Goal: Task Accomplishment & Management: Use online tool/utility

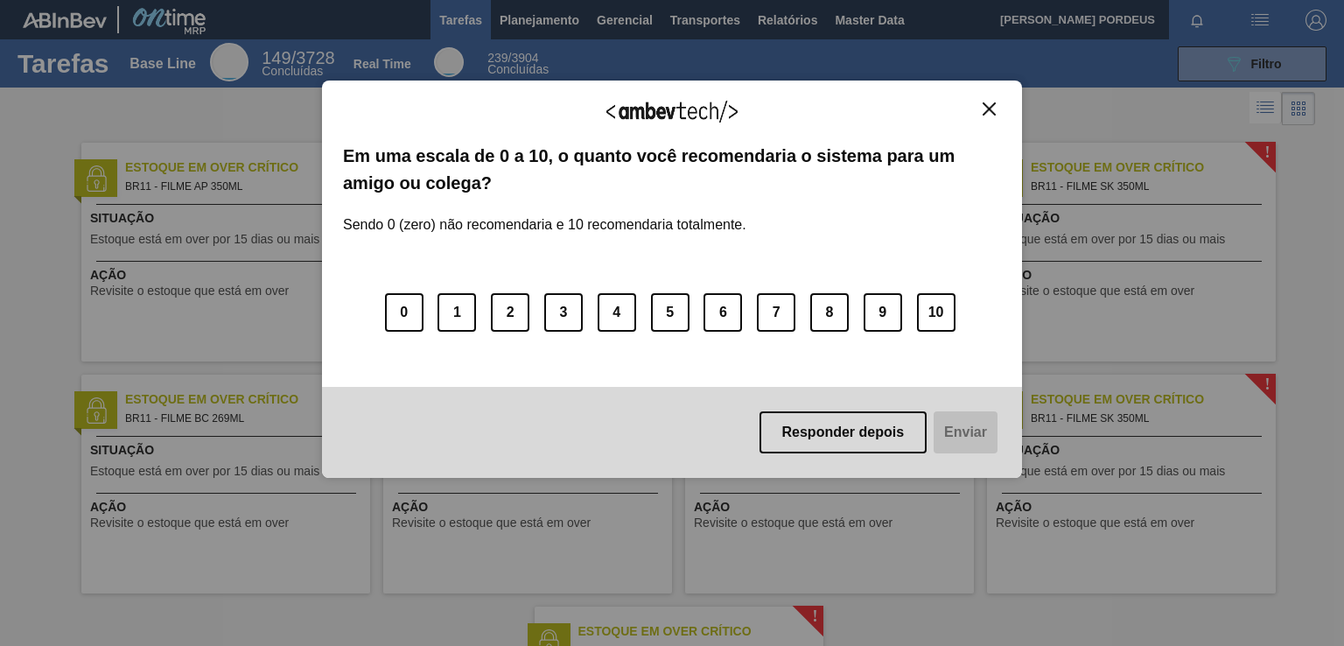
drag, startPoint x: 987, startPoint y: 109, endPoint x: 994, endPoint y: 116, distance: 9.9
click at [988, 109] on img "Close" at bounding box center [989, 108] width 13 height 13
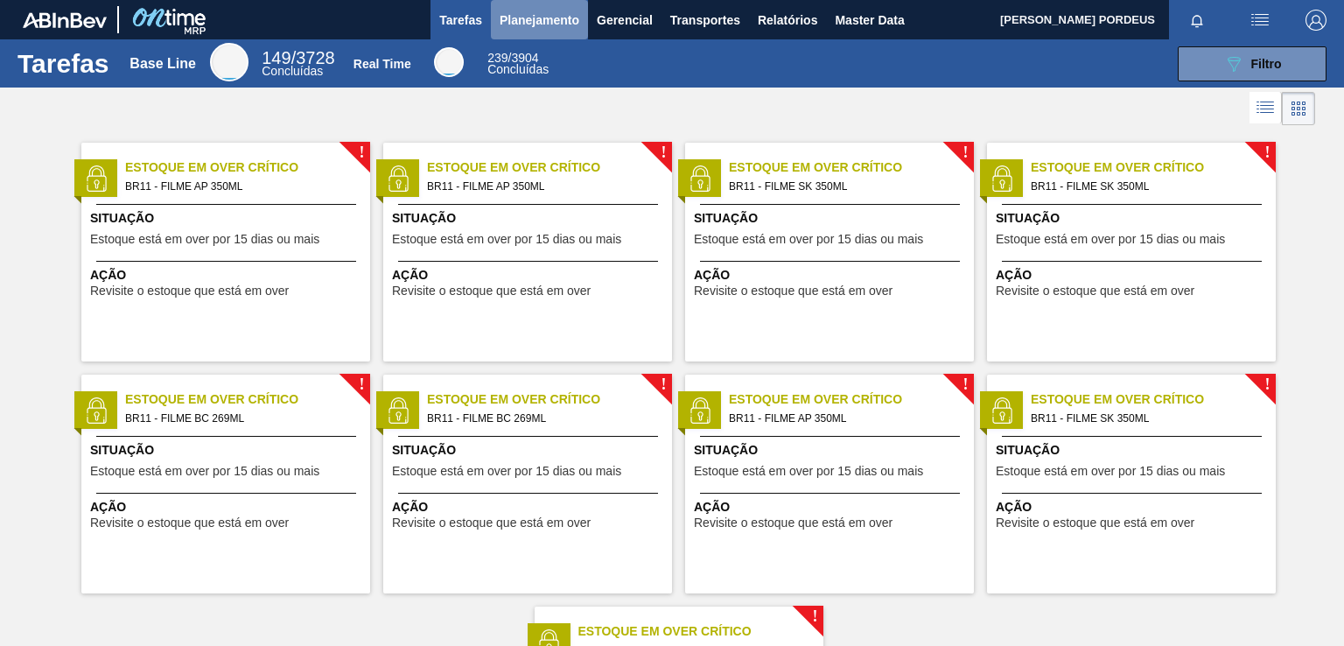
click at [558, 25] on span "Planejamento" at bounding box center [540, 20] width 80 height 21
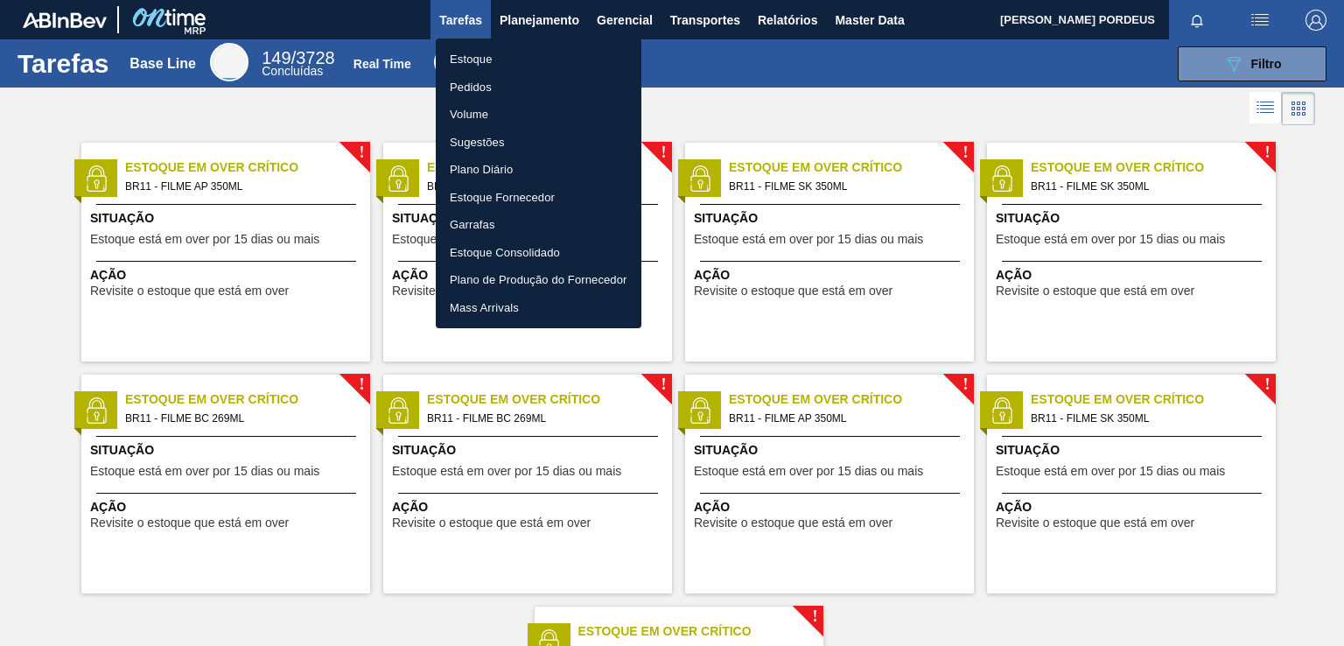
click at [561, 58] on li "Estoque" at bounding box center [539, 60] width 206 height 28
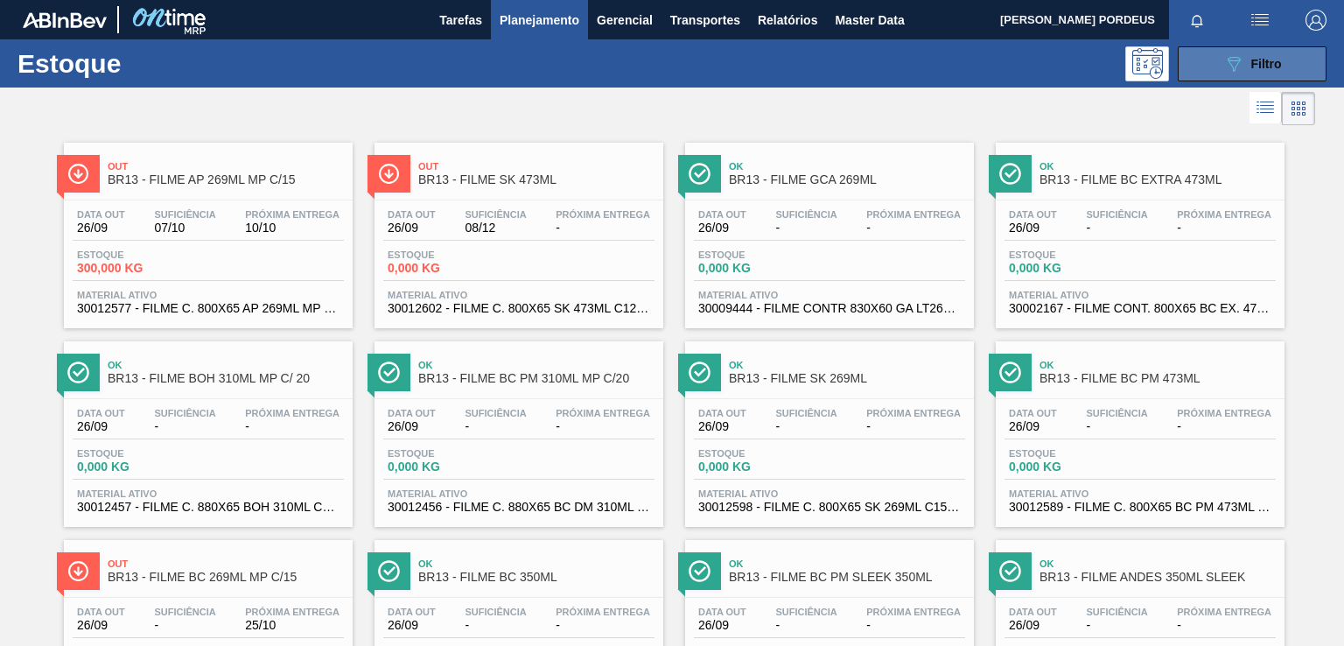
click at [1238, 59] on icon "089F7B8B-B2A5-4AFE-B5C0-19BA573D28AC" at bounding box center [1233, 63] width 21 height 21
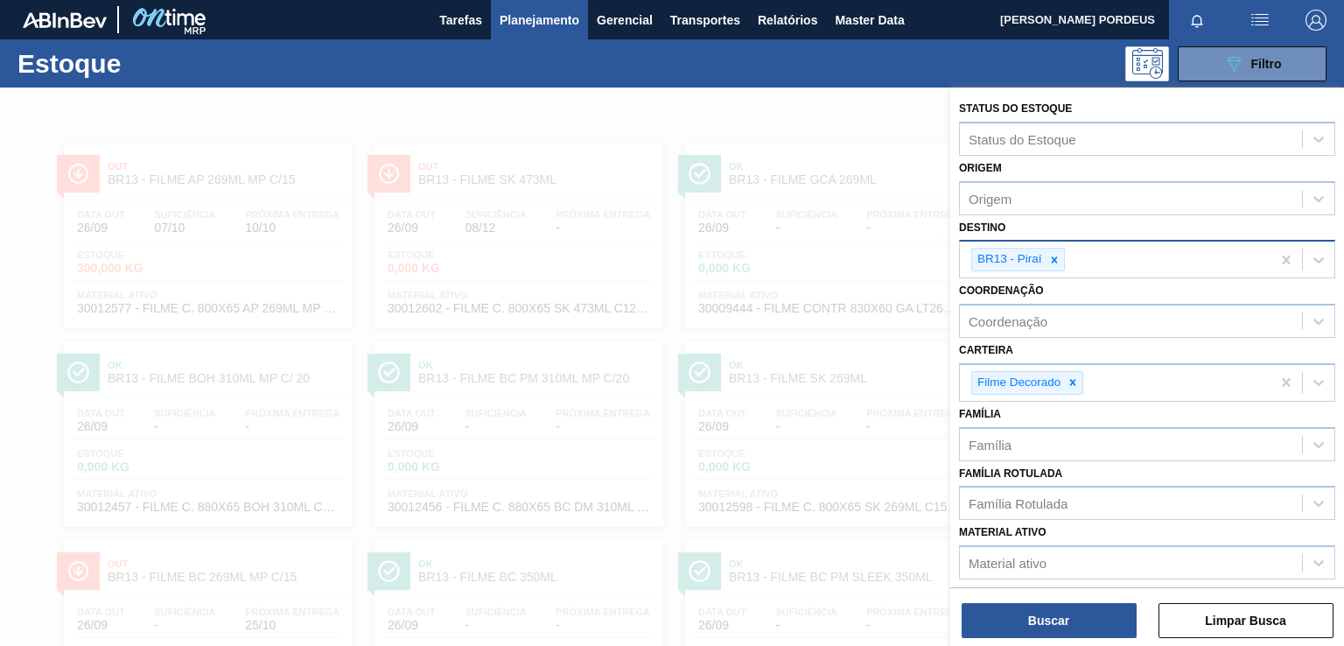
click at [1064, 256] on div "BR13 - Piraí" at bounding box center [1115, 260] width 311 height 36
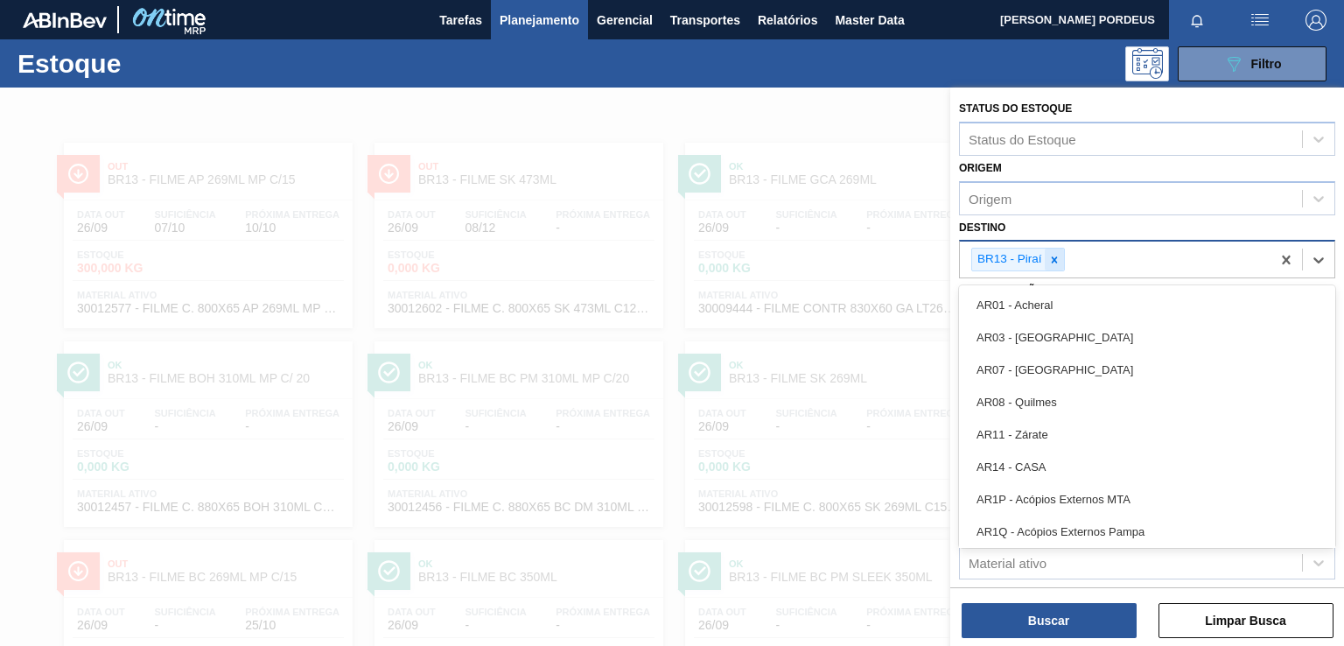
click at [1052, 260] on icon at bounding box center [1054, 259] width 6 height 6
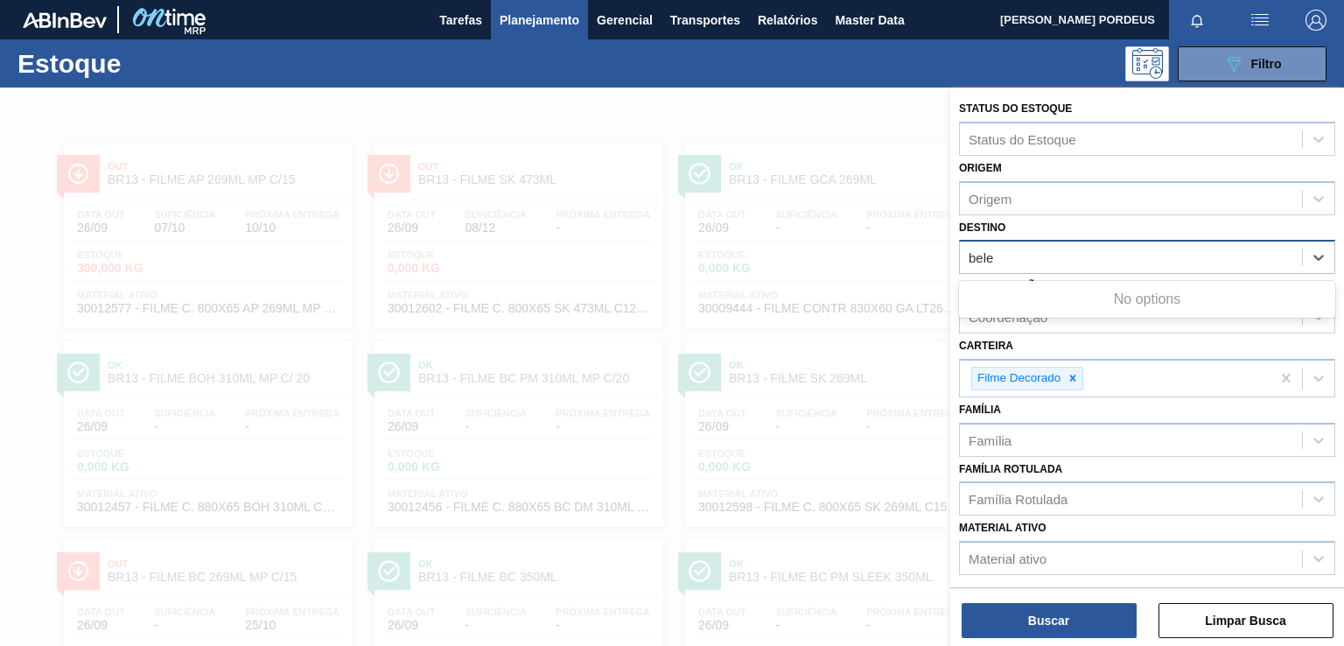
type input "bel"
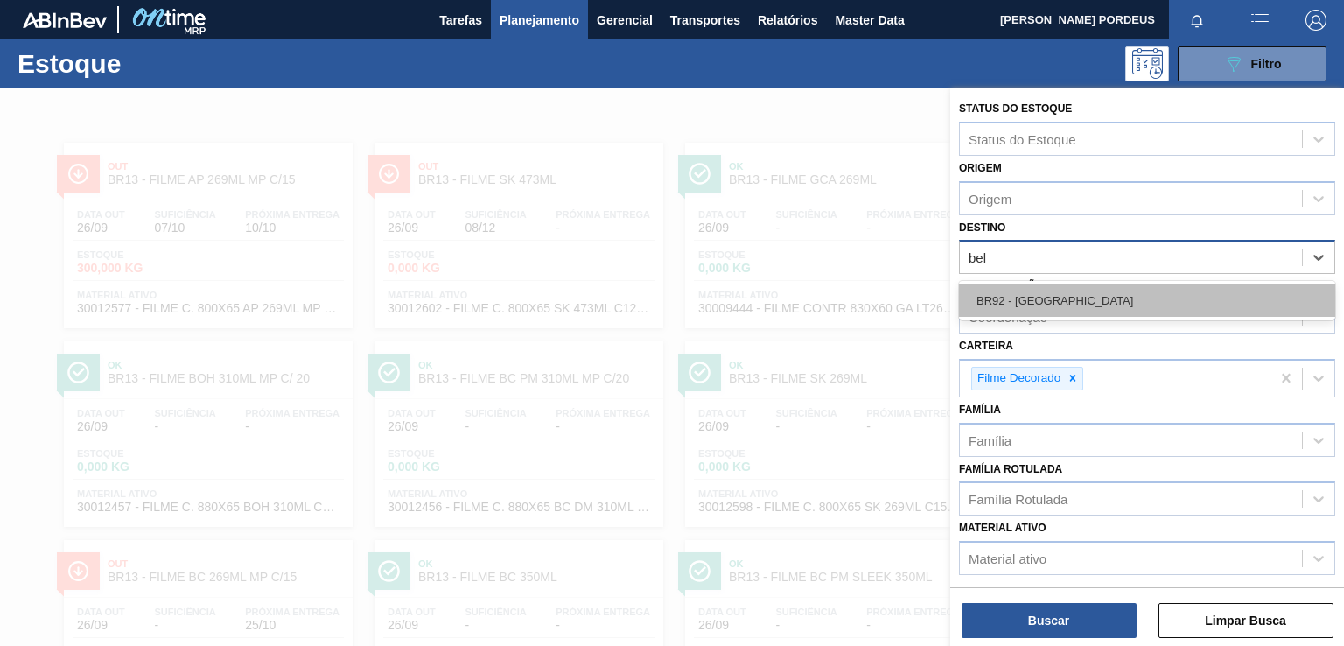
click at [1039, 291] on div "BR92 - [GEOGRAPHIC_DATA]" at bounding box center [1147, 300] width 376 height 32
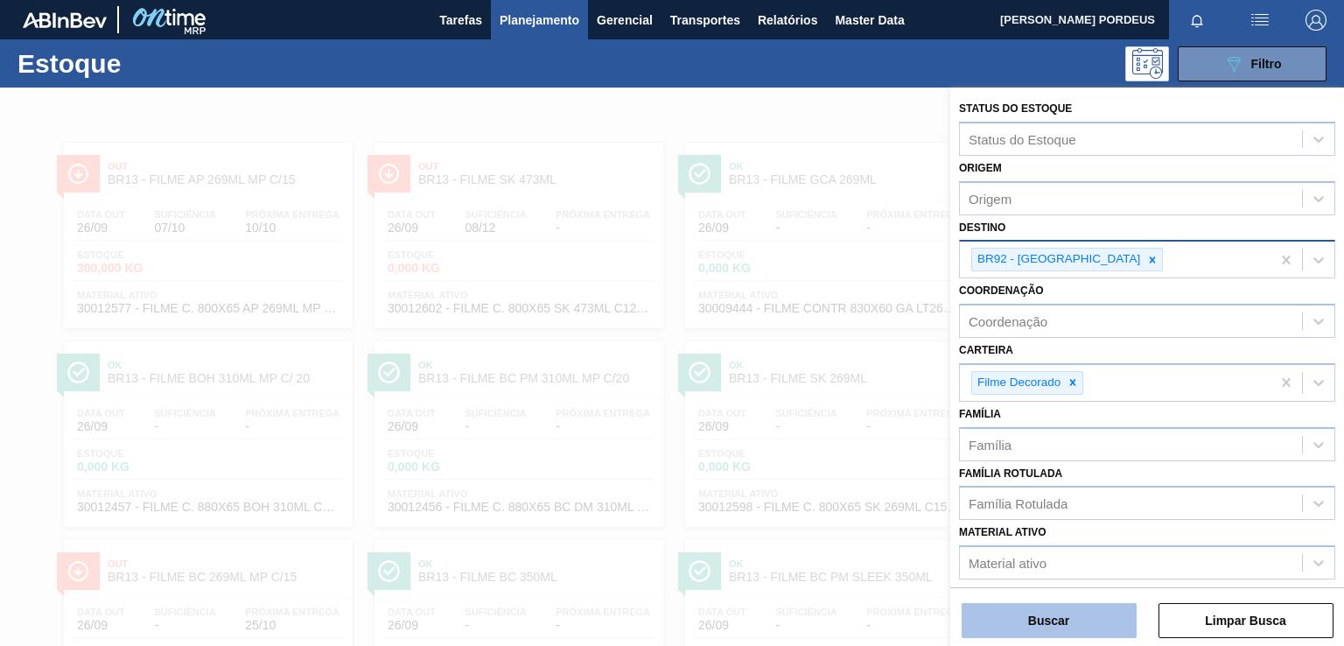
click at [1078, 624] on button "Buscar" at bounding box center [1049, 620] width 175 height 35
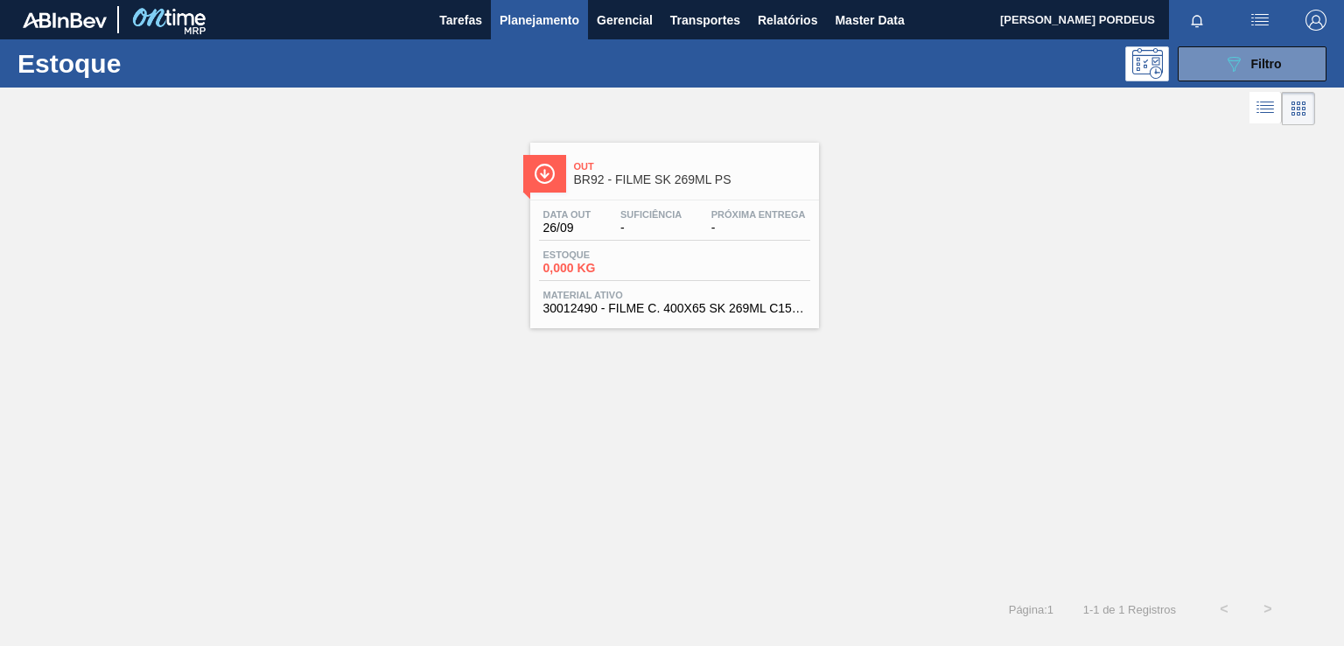
click at [683, 169] on span "Out" at bounding box center [692, 166] width 236 height 11
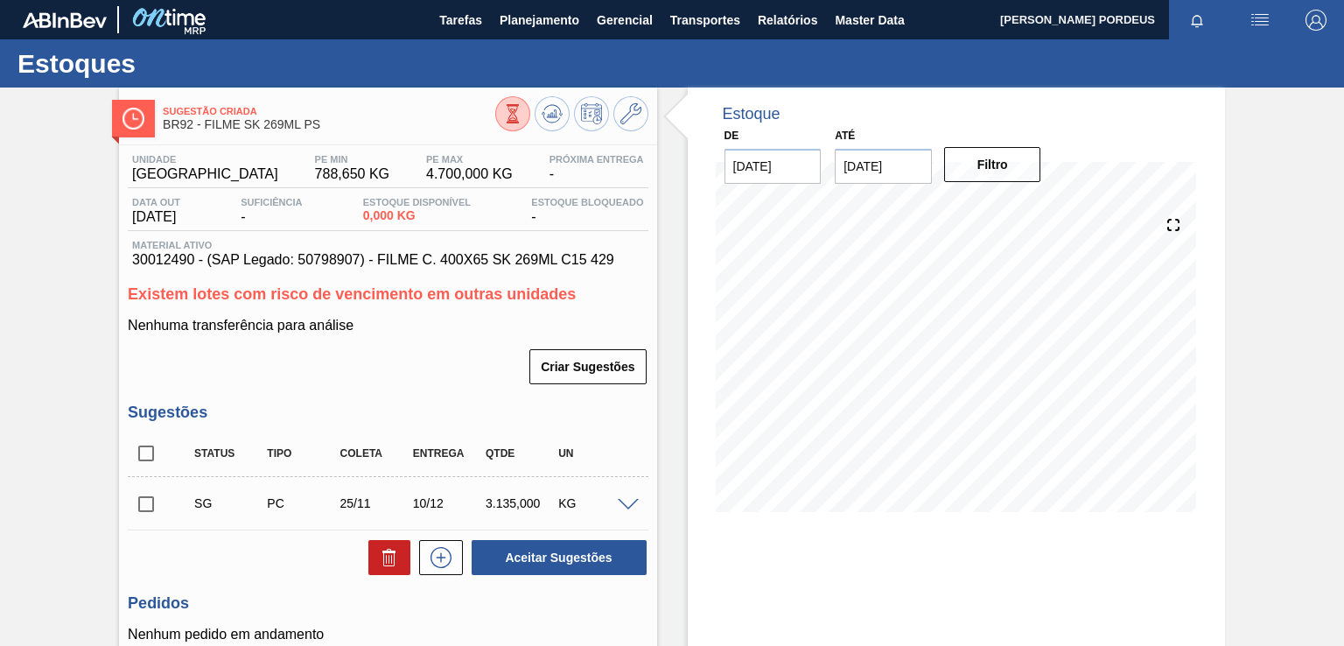
click at [1265, 190] on div "Sugestão Criada BR92 - FILME SK 269ML PS Unidade Belém PE MIN 788,650 KG PE MAX…" at bounding box center [672, 444] width 1344 height 712
